Goal: Navigation & Orientation: Find specific page/section

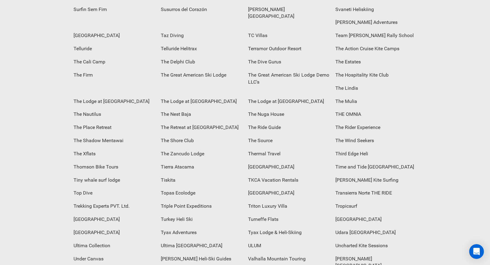
scroll to position [2556, 0]
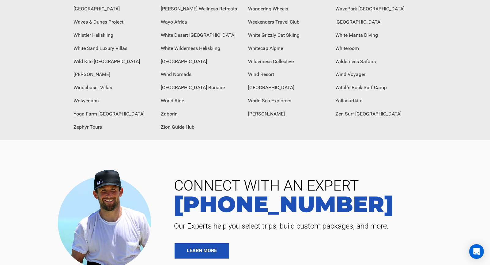
drag, startPoint x: 99, startPoint y: 203, endPoint x: 93, endPoint y: 204, distance: 6.3
drag, startPoint x: 116, startPoint y: 204, endPoint x: 91, endPoint y: 203, distance: 24.2
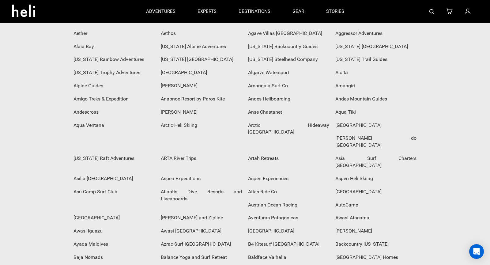
scroll to position [210, 0]
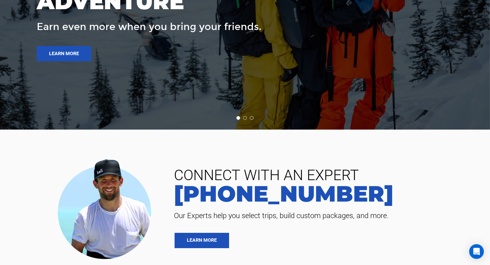
scroll to position [1138, 0]
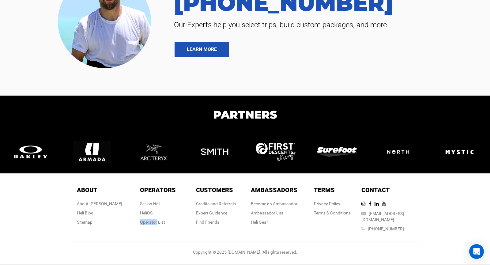
drag, startPoint x: 146, startPoint y: 222, endPoint x: 170, endPoint y: 224, distance: 24.6
click at [170, 224] on div "Operator List" at bounding box center [158, 222] width 36 height 6
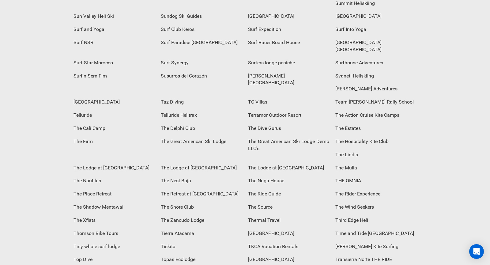
scroll to position [2534, 0]
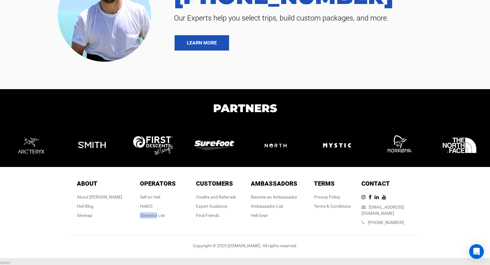
scroll to position [1138, 0]
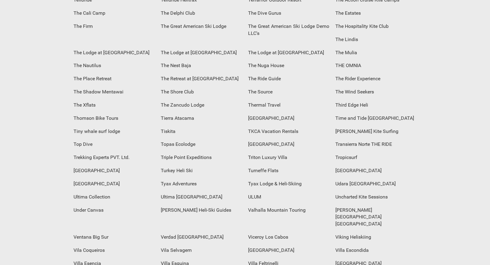
scroll to position [2549, 0]
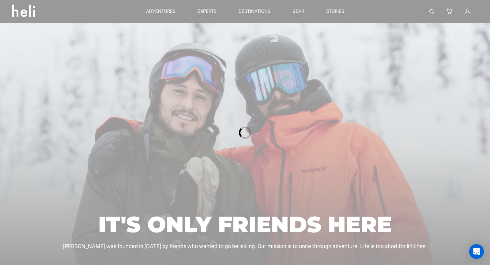
click at [100, 210] on div at bounding box center [245, 132] width 490 height 265
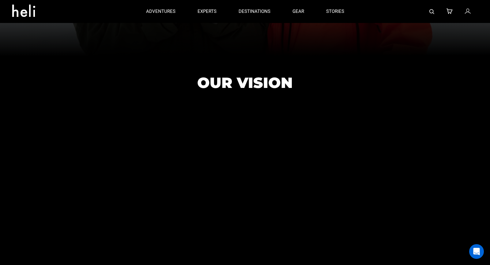
scroll to position [129, 0]
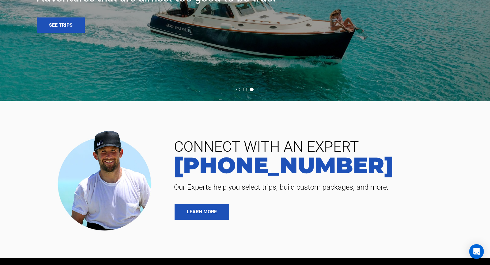
scroll to position [1138, 0]
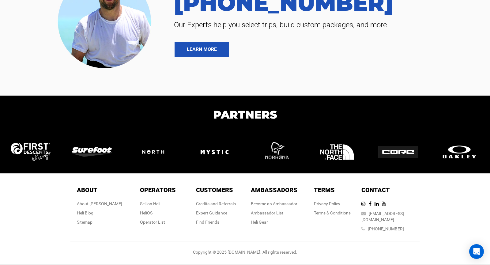
click at [147, 220] on div "Operator List" at bounding box center [158, 222] width 36 height 6
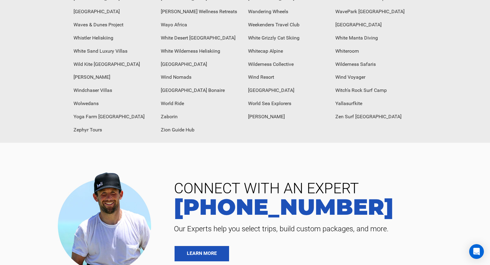
scroll to position [2556, 0]
